Goal: Task Accomplishment & Management: Manage account settings

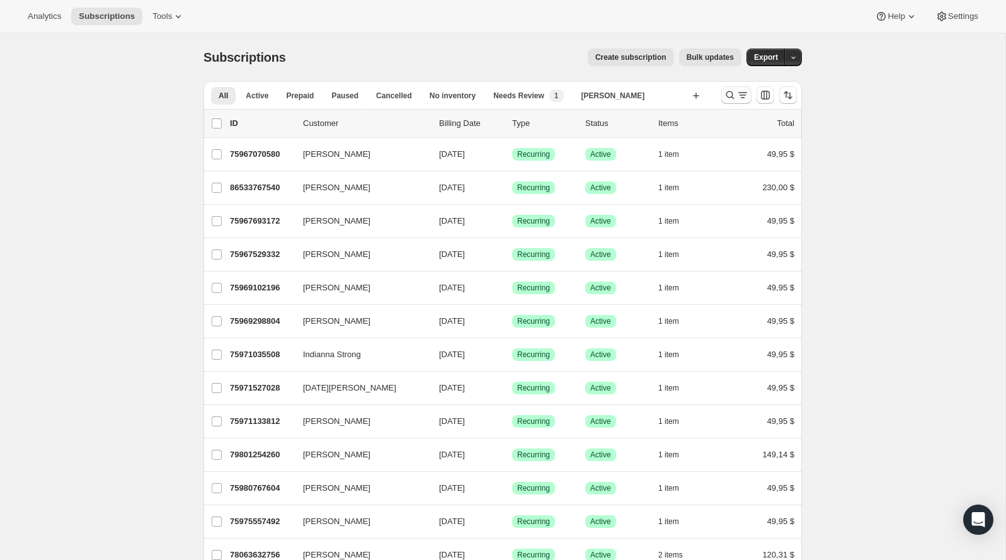
click at [727, 92] on icon "Buscar y filtrar resultados" at bounding box center [730, 95] width 13 height 13
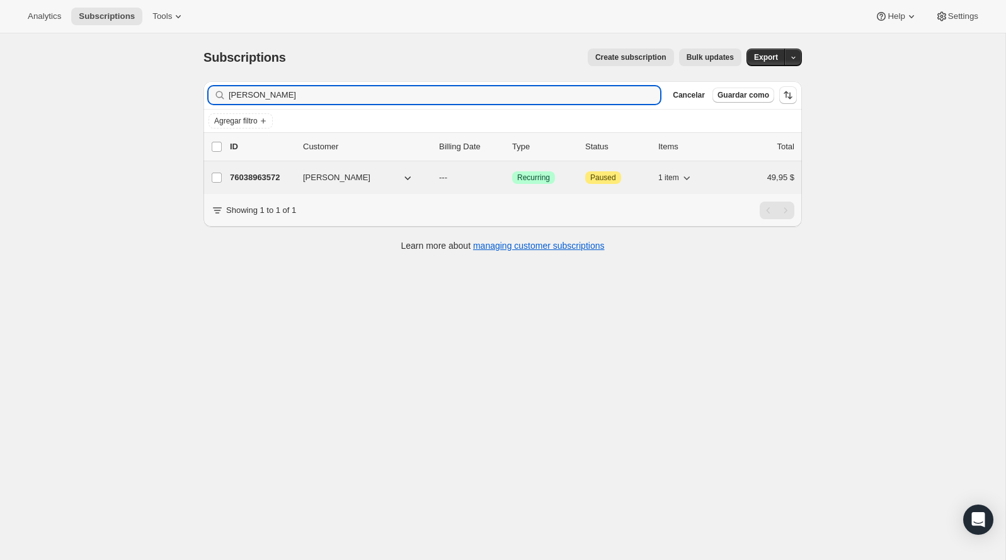
type input "jennifer morgan"
click at [300, 172] on div "76038963572 Jennifer Morgan --- Logrado Recurring Atención Paused 1 item 49,95 $" at bounding box center [512, 178] width 564 height 18
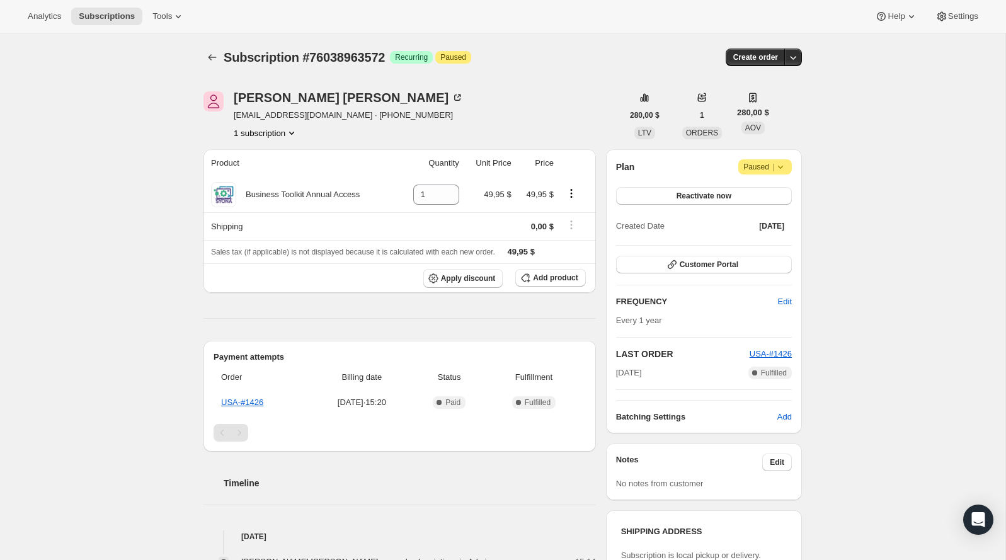
click at [781, 171] on icon at bounding box center [780, 167] width 13 height 13
click at [784, 184] on button "Cancel subscription" at bounding box center [761, 191] width 79 height 20
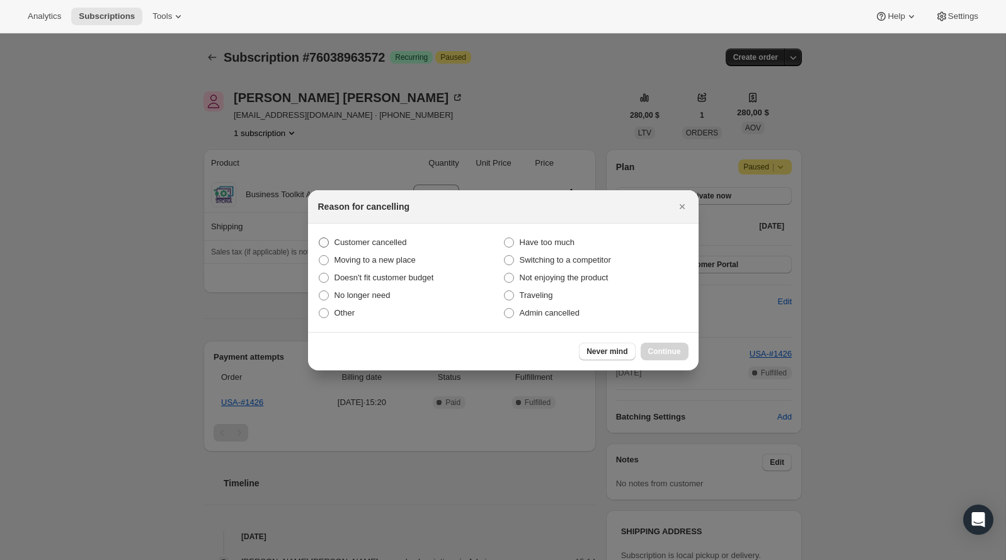
click at [414, 244] on label "Customer cancelled" at bounding box center [410, 243] width 185 height 18
click at [319, 238] on input "Customer cancelled" at bounding box center [319, 237] width 1 height 1
radio input "true"
click at [666, 356] on button "Continue" at bounding box center [664, 352] width 48 height 18
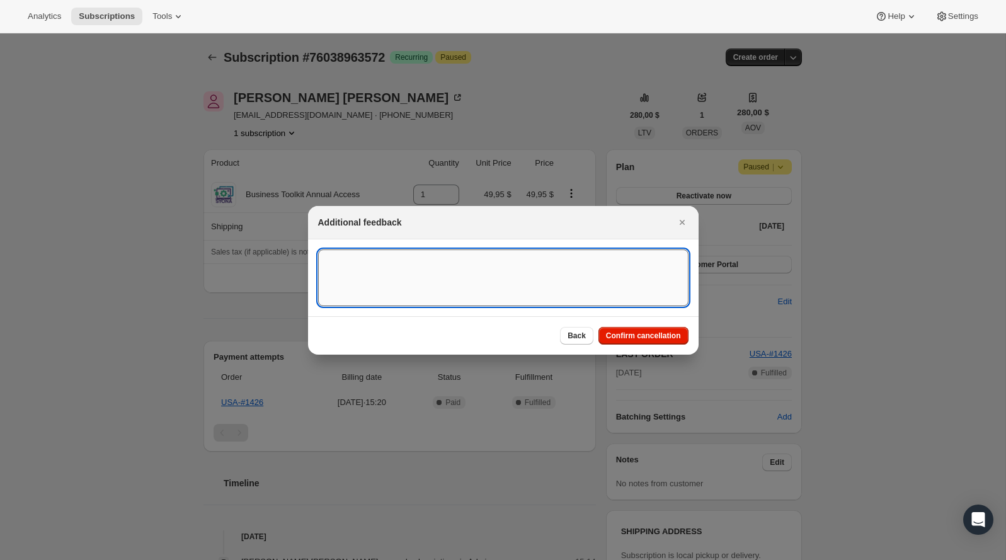
click at [429, 273] on textarea ":rbu:" at bounding box center [503, 277] width 370 height 57
type textarea "Customer canceled BA agreement"
click at [627, 328] on button "Confirm cancellation" at bounding box center [643, 336] width 90 height 18
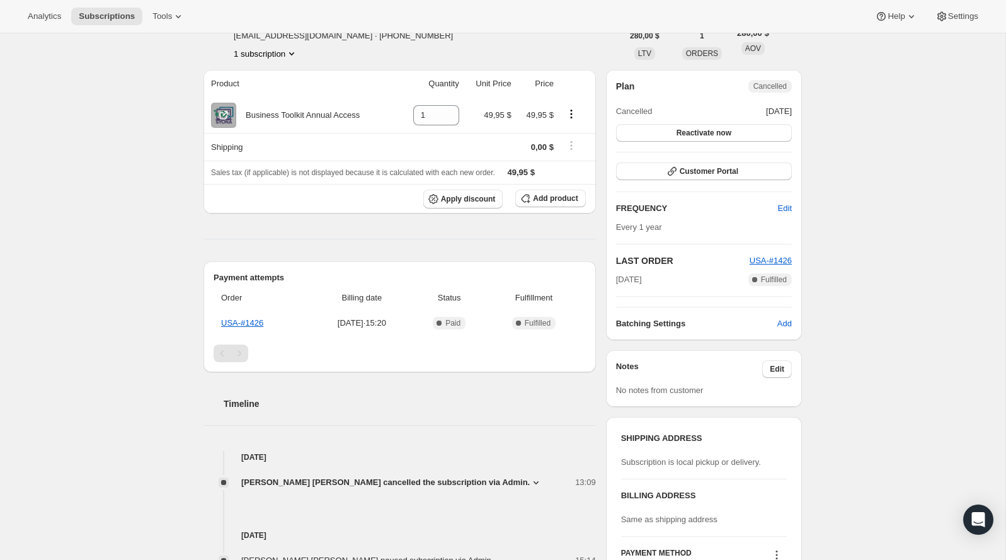
scroll to position [107, 0]
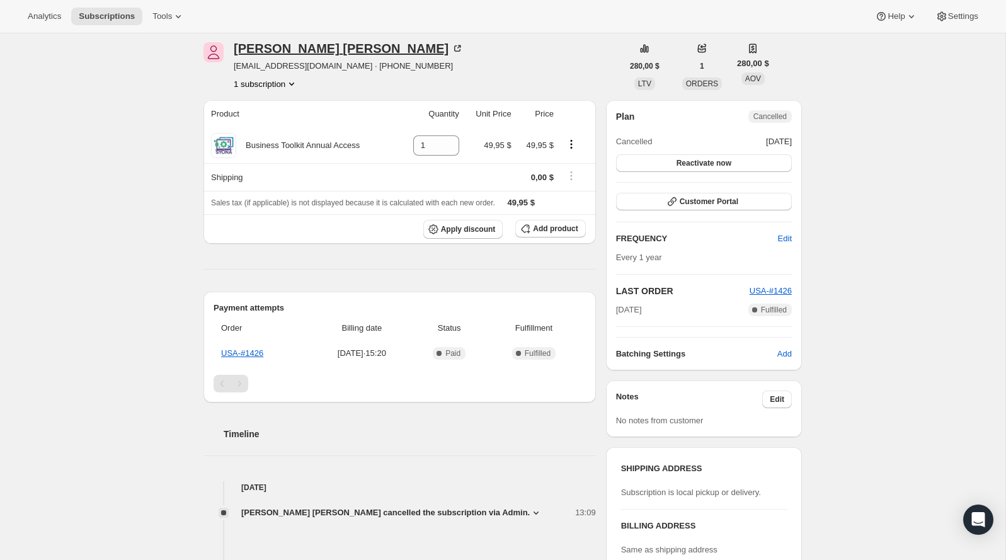
click at [316, 50] on div "Jennifer Morgan" at bounding box center [349, 48] width 230 height 13
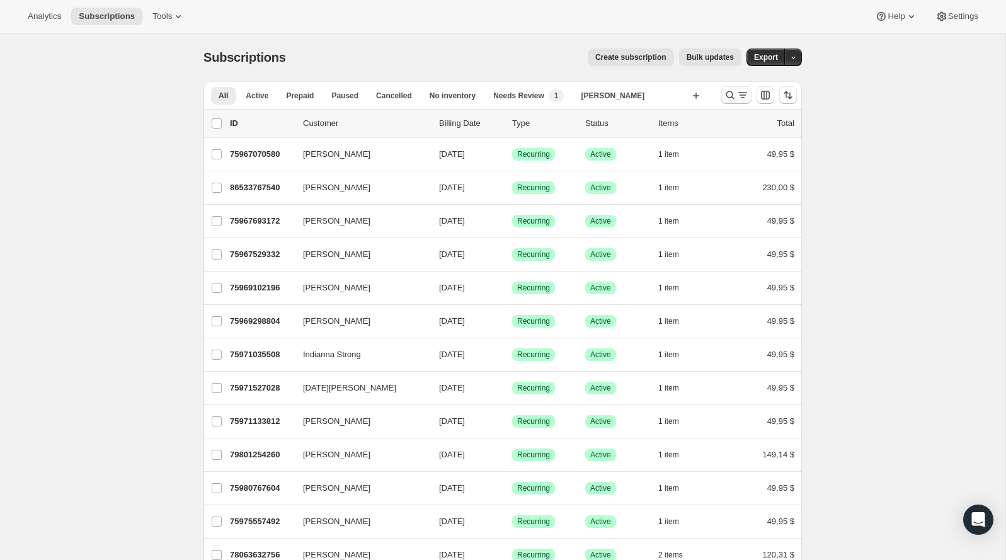
click at [735, 91] on icon "Buscar y filtrar resultados" at bounding box center [730, 95] width 13 height 13
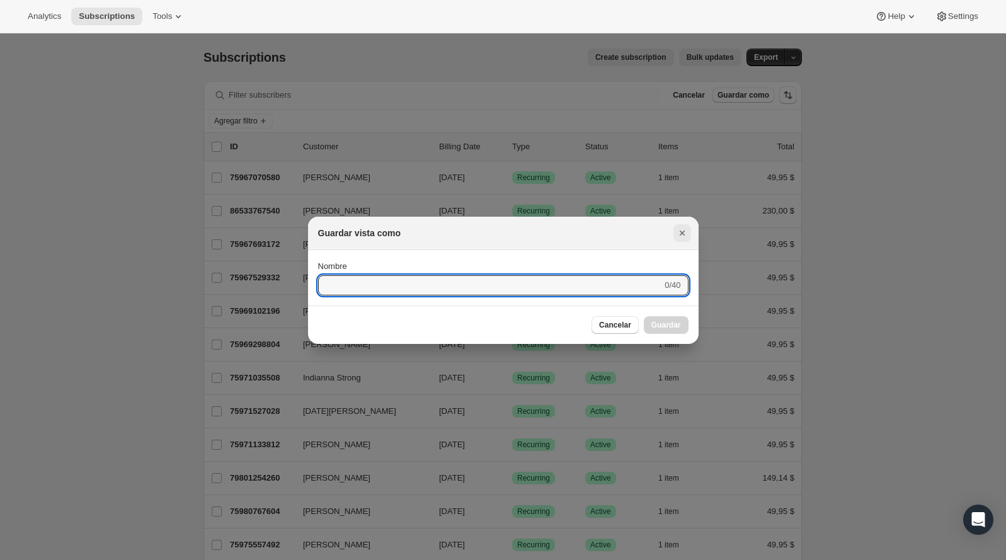
click at [674, 233] on button "Cerrar" at bounding box center [682, 233] width 18 height 18
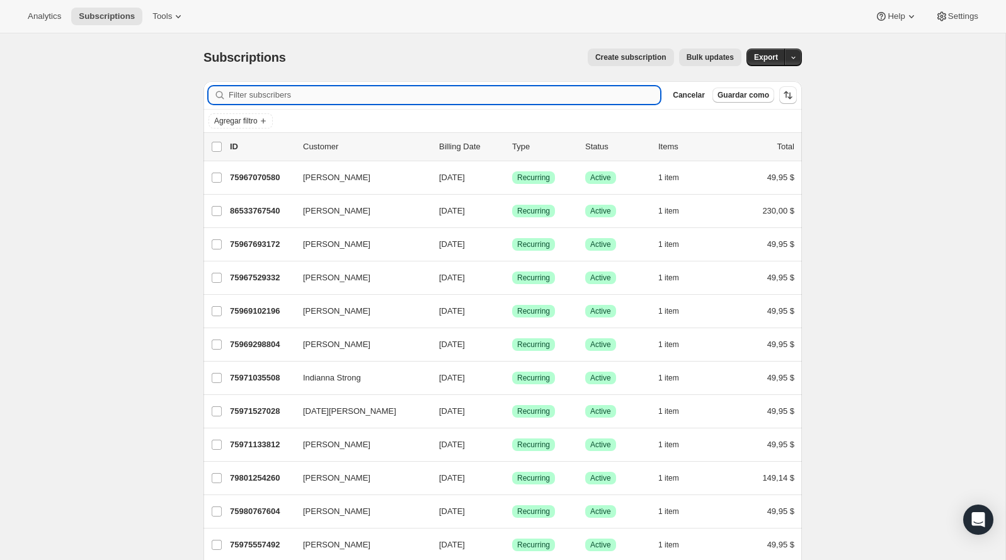
click at [504, 96] on input "Filter subscribers" at bounding box center [444, 95] width 431 height 18
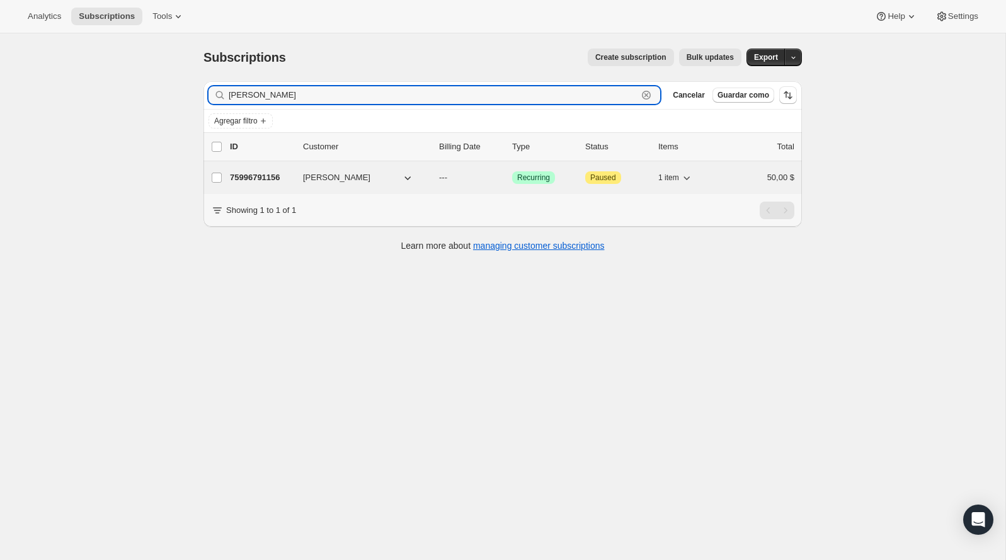
type input "ebert"
click at [313, 177] on span "Jennifer Ebert" at bounding box center [336, 177] width 67 height 13
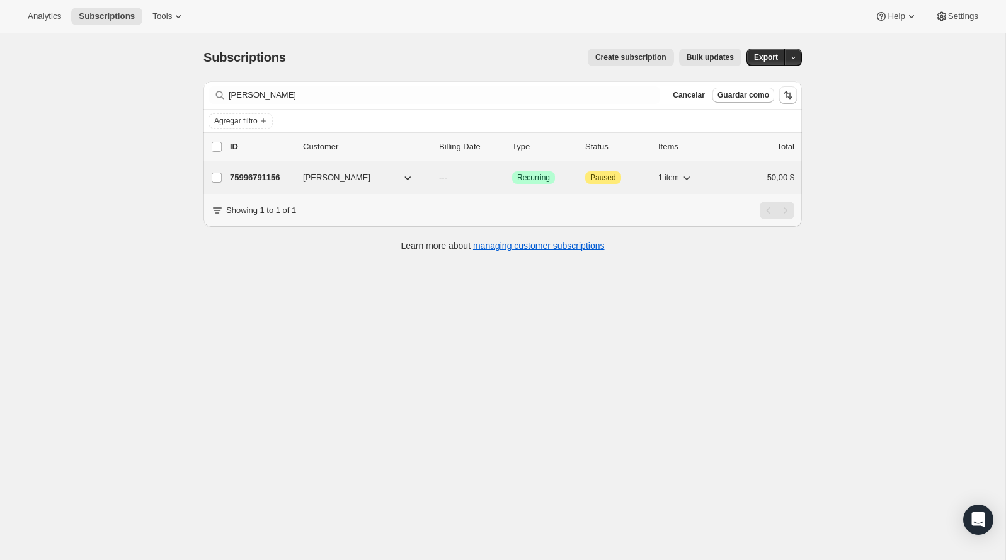
click at [283, 176] on p "75996791156" at bounding box center [261, 177] width 63 height 13
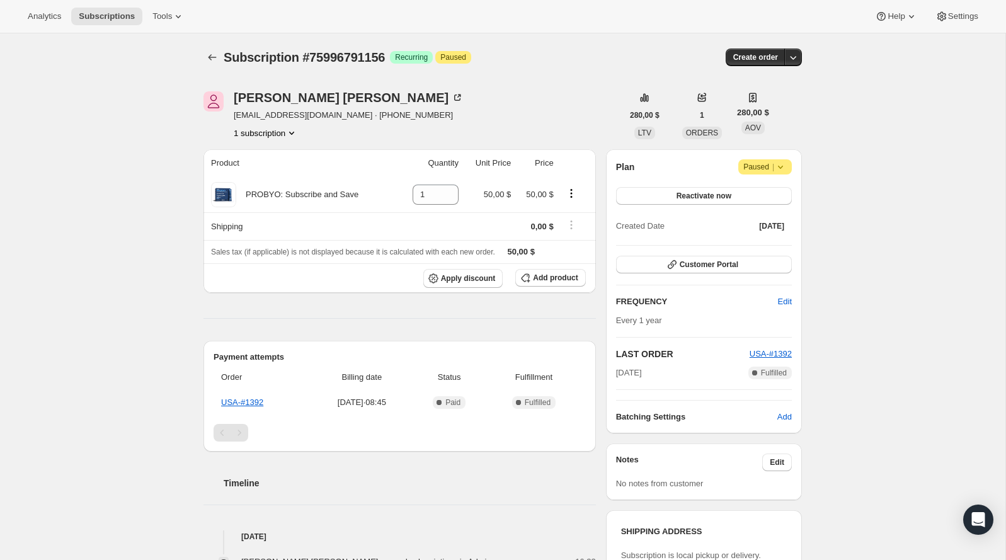
click at [284, 130] on button "1 subscription" at bounding box center [266, 133] width 64 height 13
click at [648, 123] on button "280,00 $" at bounding box center [644, 115] width 45 height 18
click at [522, 124] on div "Jennifer Ebert jennstransformation@gmail.com · +16103932738 1 subscription" at bounding box center [412, 115] width 419 height 48
click at [777, 162] on icon at bounding box center [780, 167] width 13 height 13
click at [763, 190] on span "Cancel subscription" at bounding box center [760, 190] width 71 height 9
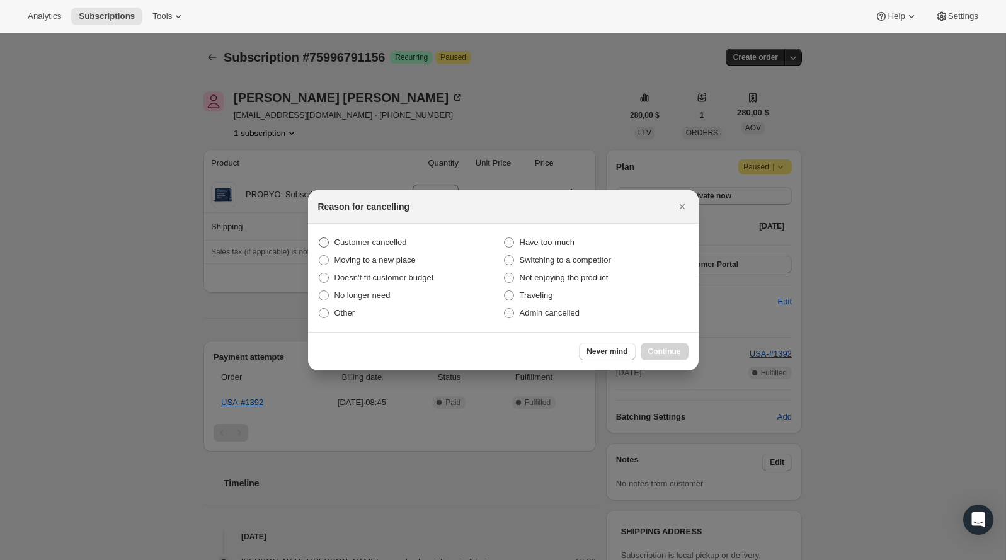
click at [383, 246] on span "Customer cancelled" at bounding box center [370, 241] width 72 height 9
click at [319, 238] on input "Customer cancelled" at bounding box center [319, 237] width 1 height 1
radio input "true"
click at [667, 351] on span "Continue" at bounding box center [664, 351] width 33 height 10
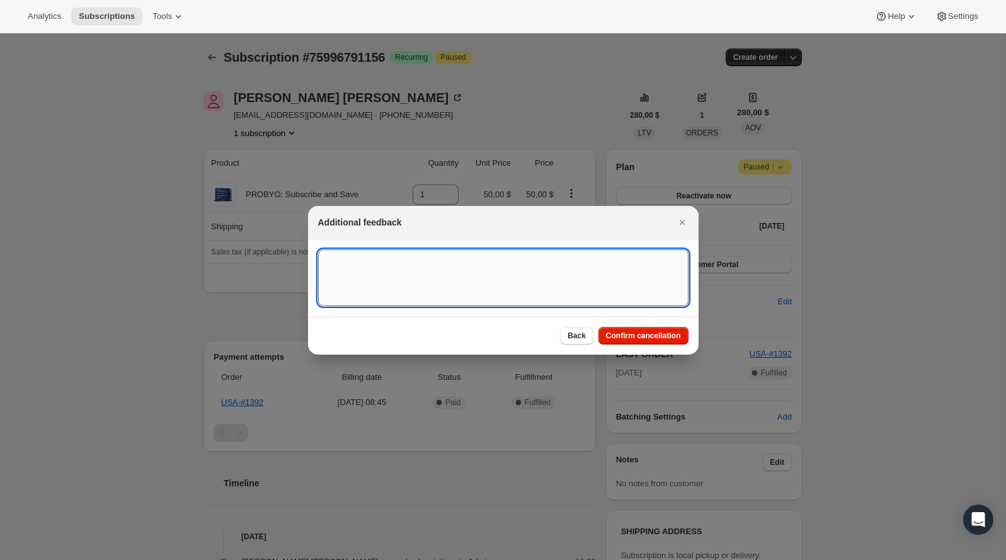
click at [421, 285] on textarea ":rc0:" at bounding box center [503, 277] width 370 height 57
type textarea "Customer canceled BA agreement"
click at [635, 338] on span "Confirm cancellation" at bounding box center [643, 336] width 75 height 10
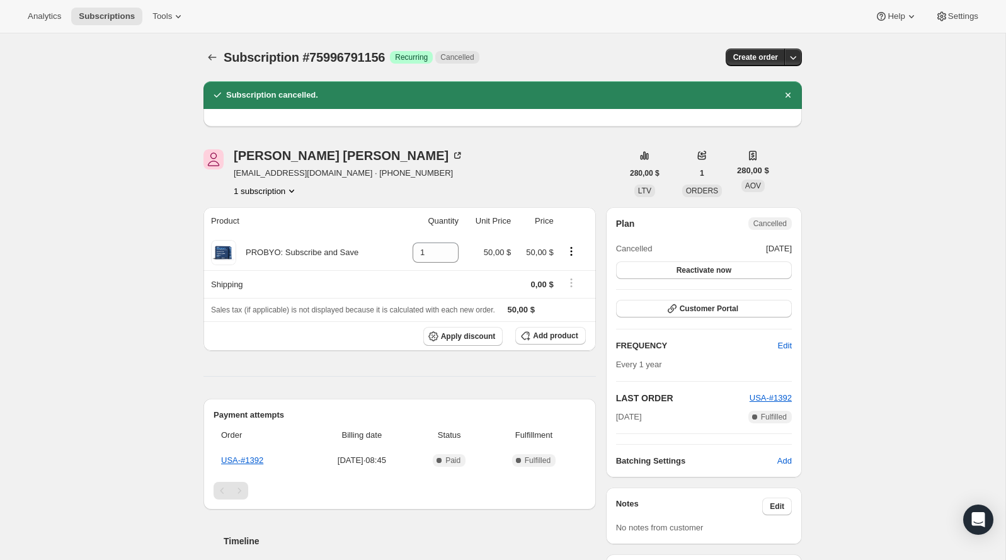
click at [366, 50] on span "Subscription #75996791156" at bounding box center [304, 57] width 161 height 14
copy span "75996791156"
click at [298, 159] on div "Jennifer Ebert" at bounding box center [349, 155] width 230 height 13
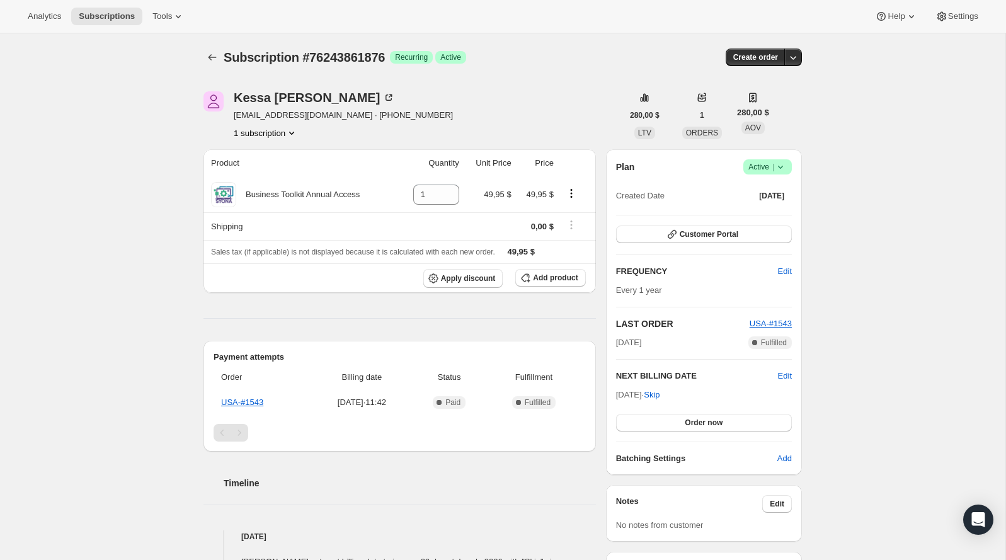
click at [372, 58] on span "Subscription #76243861876" at bounding box center [304, 57] width 161 height 14
copy span "76243861876"
click at [270, 94] on div "Kessa Hawkins" at bounding box center [314, 97] width 161 height 13
click at [761, 161] on span "Active |" at bounding box center [767, 167] width 38 height 13
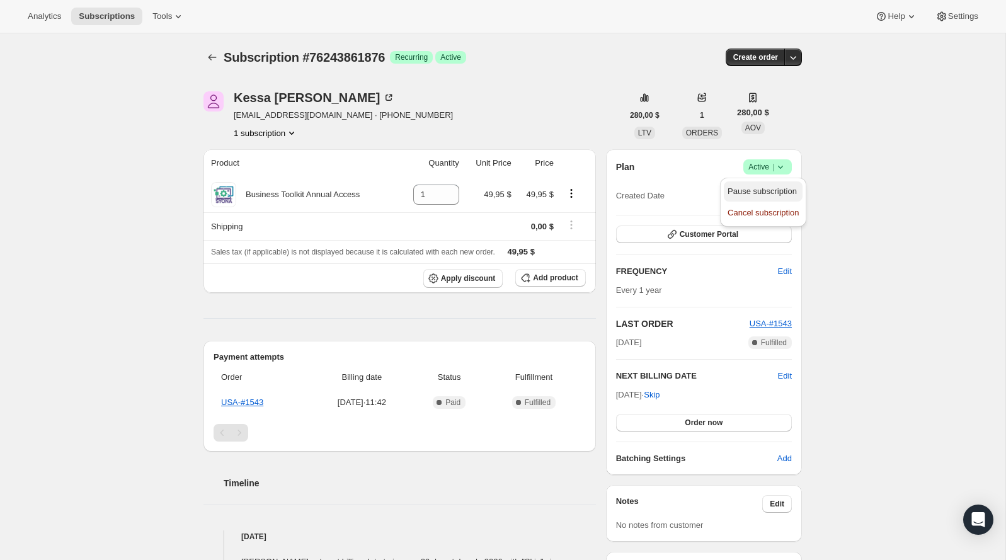
click at [766, 198] on button "Pause subscription" at bounding box center [763, 191] width 79 height 20
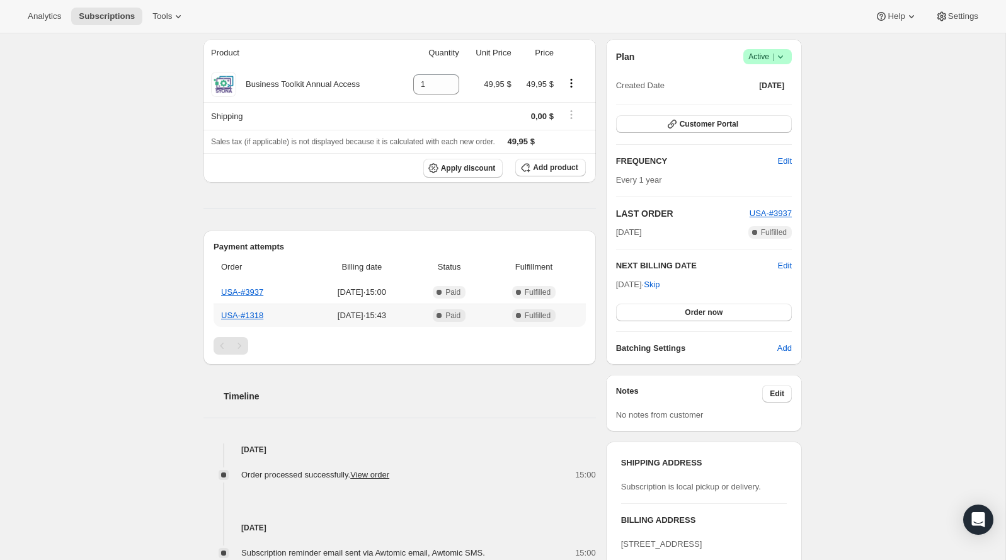
scroll to position [89, 0]
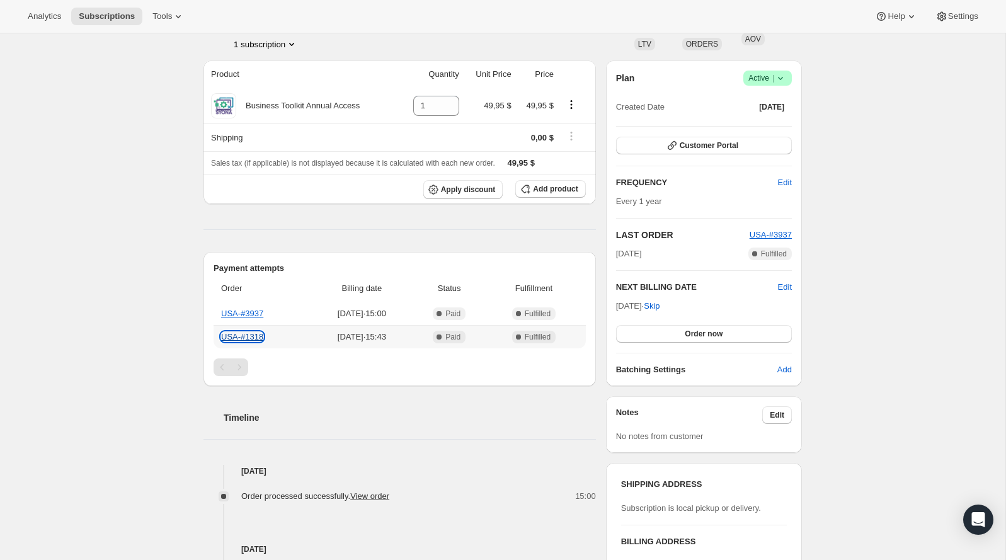
click at [253, 334] on link "USA-#1318" at bounding box center [242, 336] width 42 height 9
click at [771, 80] on span "Active |" at bounding box center [767, 78] width 38 height 13
click at [763, 108] on span "Pause subscription" at bounding box center [762, 102] width 71 height 13
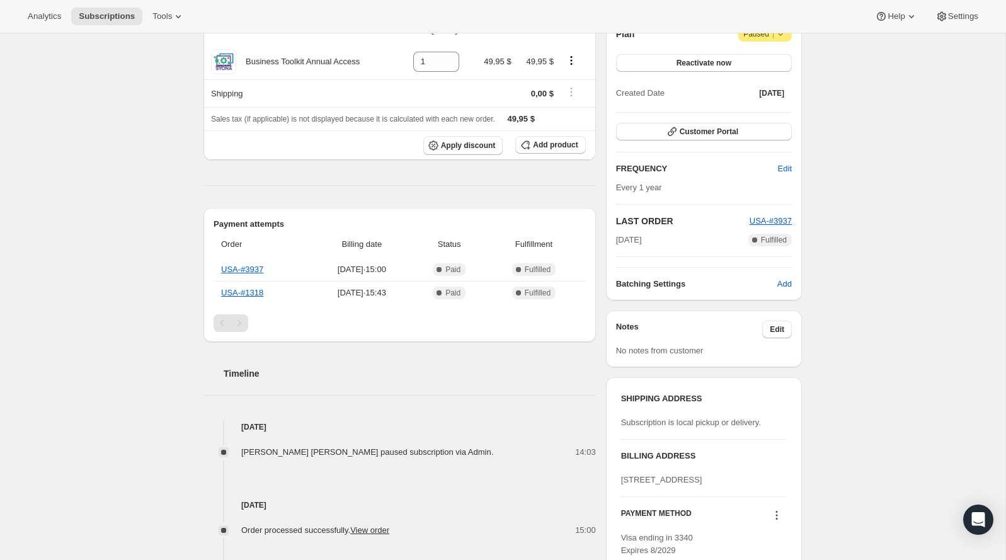
scroll to position [0, 0]
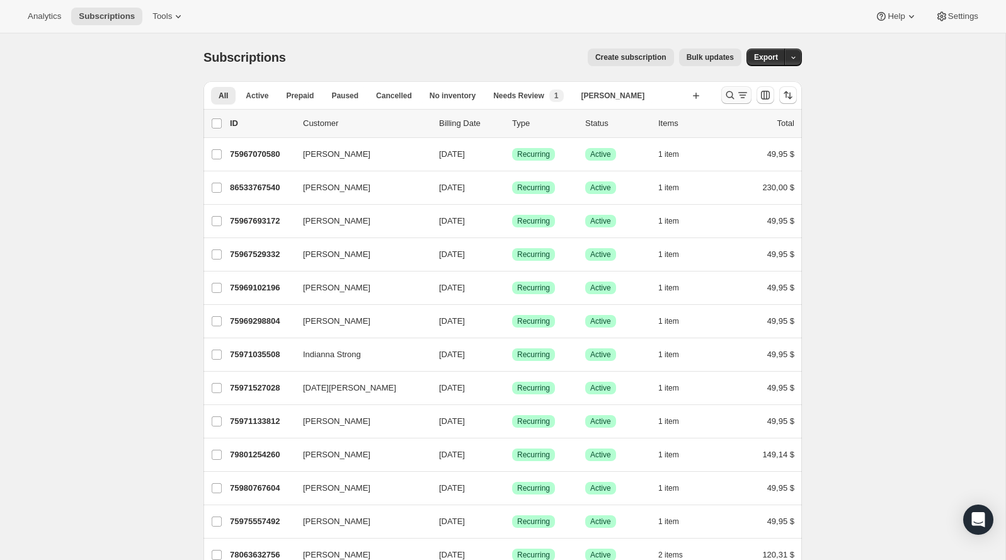
click at [728, 89] on icon "Buscar y filtrar resultados" at bounding box center [730, 95] width 13 height 13
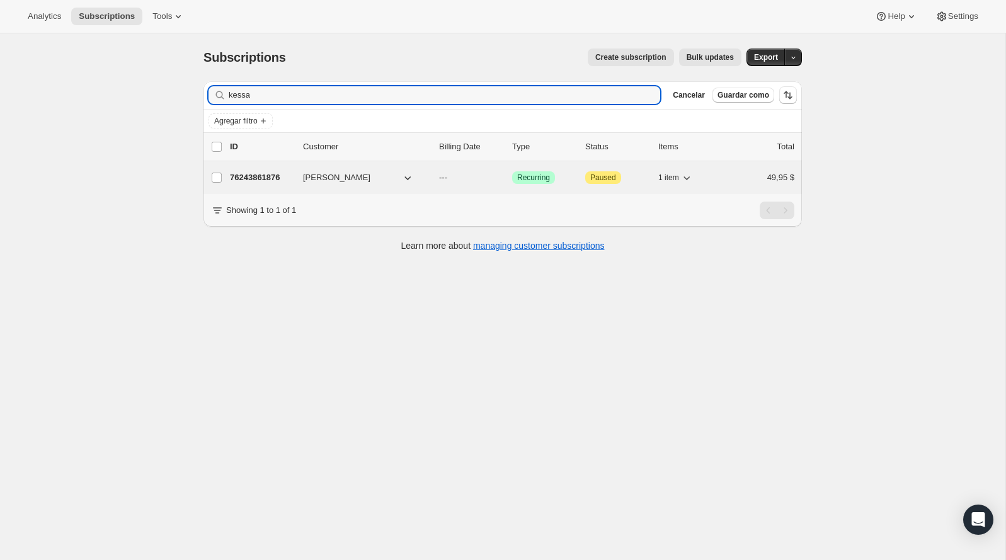
type input "kessa"
click at [336, 178] on span "[PERSON_NAME]" at bounding box center [336, 177] width 67 height 13
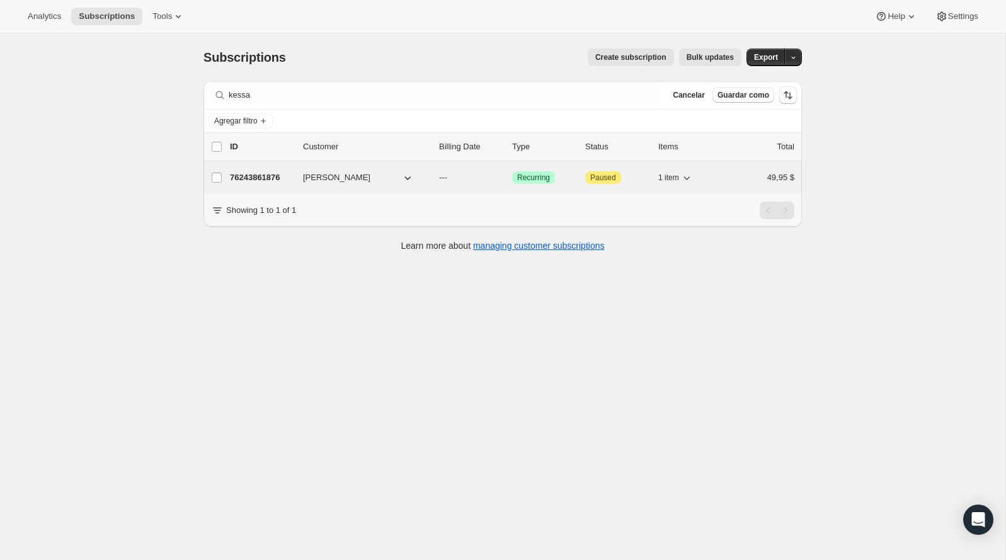
click at [291, 178] on p "76243861876" at bounding box center [261, 177] width 63 height 13
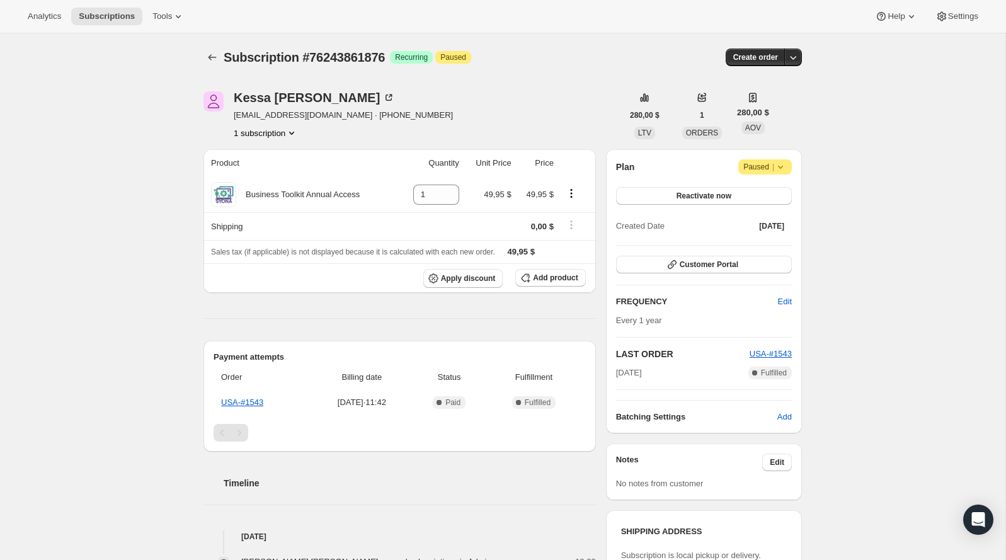
click at [771, 167] on span "Paused |" at bounding box center [764, 167] width 43 height 13
click at [754, 183] on button "Cancel subscription" at bounding box center [761, 191] width 79 height 20
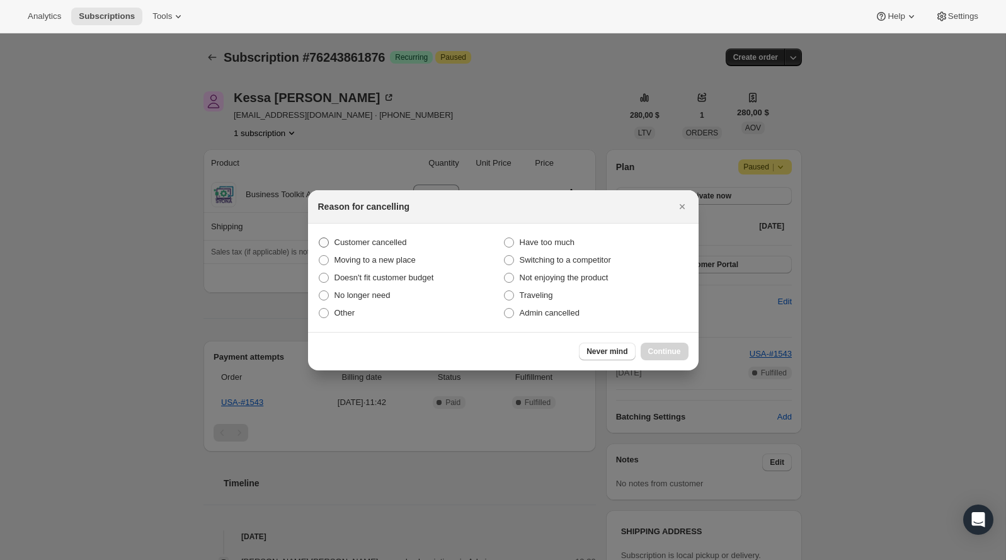
click at [407, 238] on span "Customer cancelled" at bounding box center [370, 241] width 72 height 9
click at [319, 238] on input "Customer cancelled" at bounding box center [319, 237] width 1 height 1
radio input "true"
click at [678, 353] on span "Continue" at bounding box center [664, 351] width 33 height 10
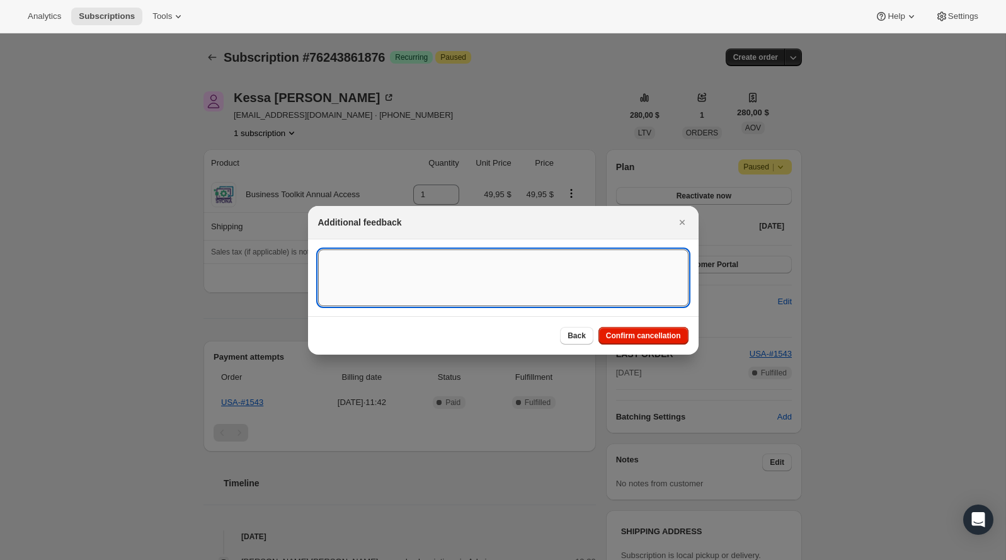
click at [460, 281] on textarea ":rql:" at bounding box center [503, 277] width 370 height 57
type textarea "Customer canceled BA agreement"
click at [682, 334] on button "Confirm cancellation" at bounding box center [643, 336] width 90 height 18
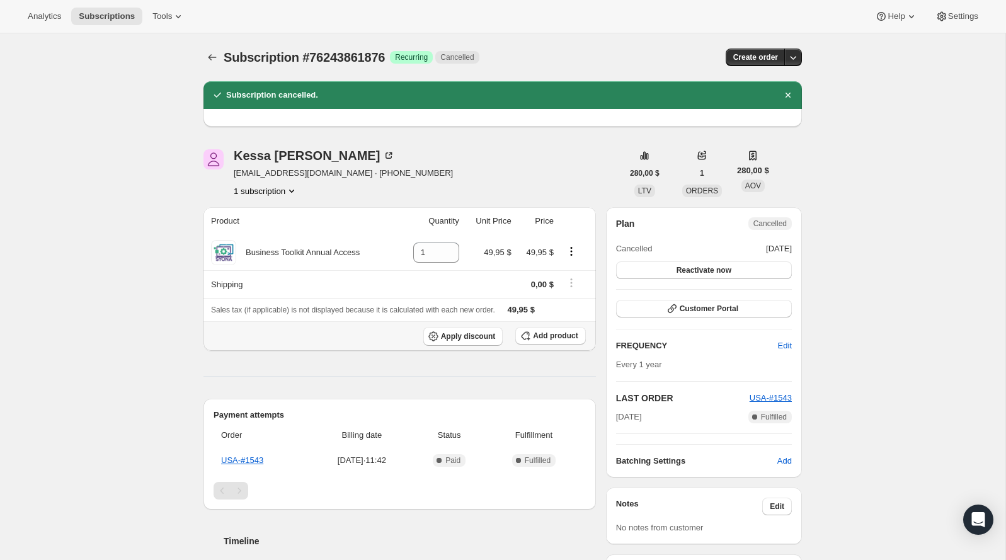
click at [302, 321] on th "Apply discount Add product" at bounding box center [399, 336] width 392 height 30
